Goal: Task Accomplishment & Management: Manage account settings

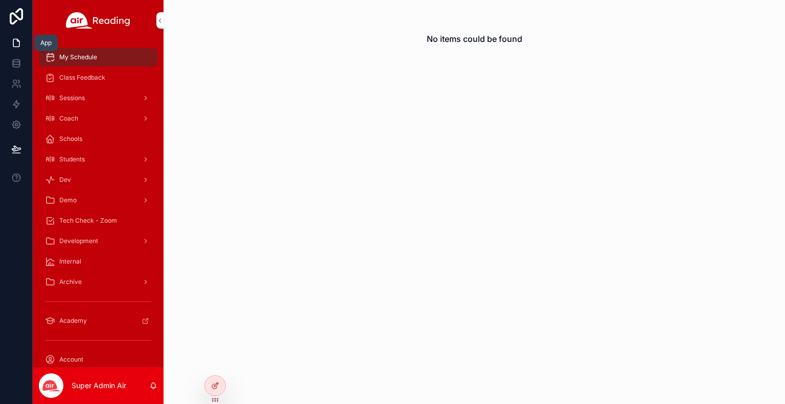
click at [0, 0] on icon at bounding box center [0, 0] width 0 height 0
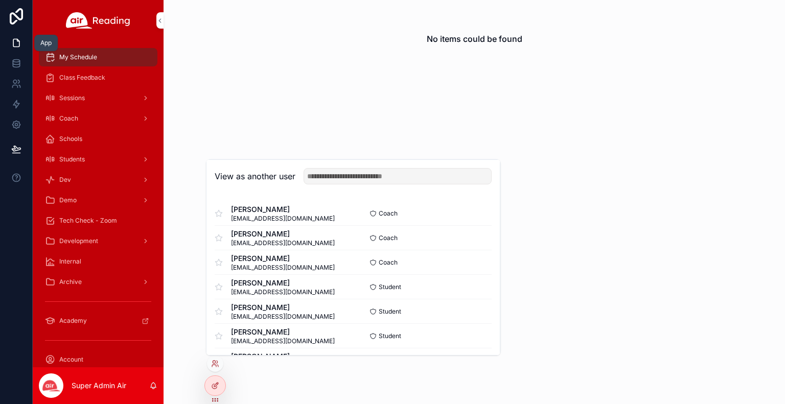
click at [0, 0] on button "Select" at bounding box center [0, 0] width 0 height 0
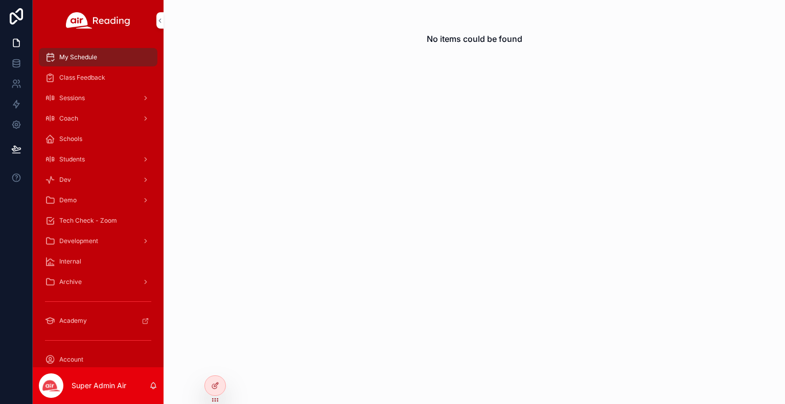
click at [0, 0] on div at bounding box center [0, 0] width 0 height 0
click at [255, 361] on div "No items could be found" at bounding box center [474, 202] width 621 height 404
click at [0, 0] on div at bounding box center [0, 0] width 0 height 0
click at [0, 0] on icon at bounding box center [0, 0] width 0 height 0
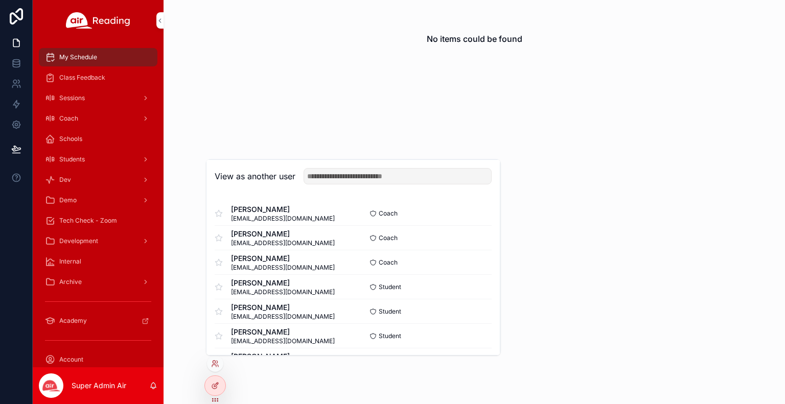
click at [363, 184] on input "text" at bounding box center [398, 176] width 188 height 16
type input "*******"
click at [0, 0] on button "Select" at bounding box center [0, 0] width 0 height 0
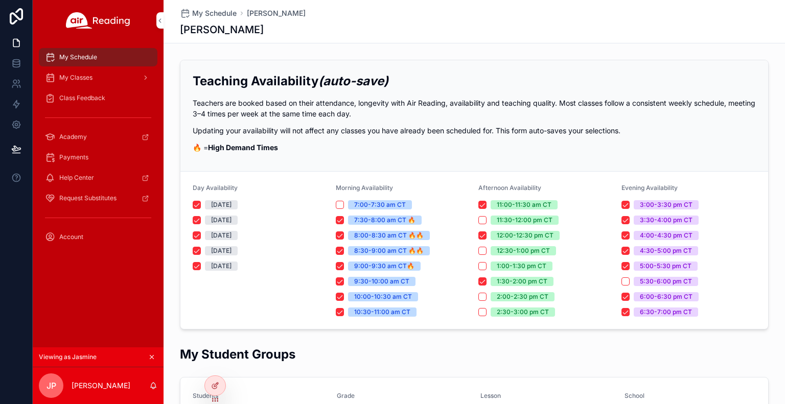
click at [81, 155] on span "Payments" at bounding box center [73, 157] width 29 height 8
